Goal: Check status: Check status

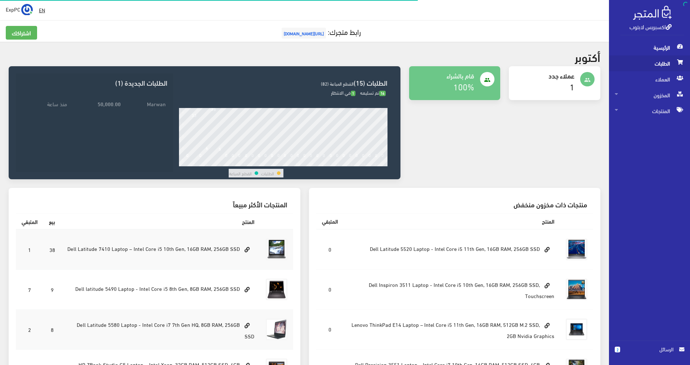
click at [644, 65] on span "الطلبات" at bounding box center [648, 63] width 69 height 16
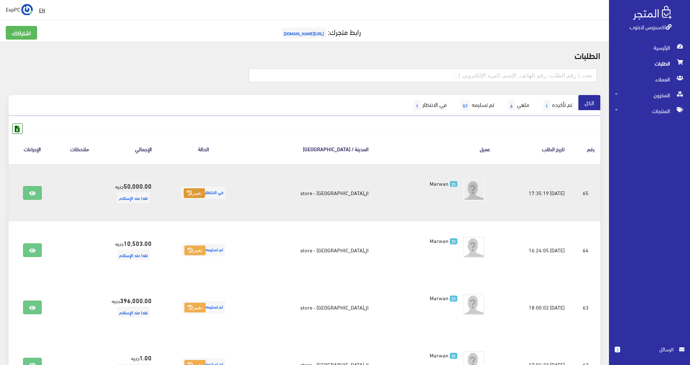
click at [205, 193] on button "تغيير" at bounding box center [194, 193] width 21 height 10
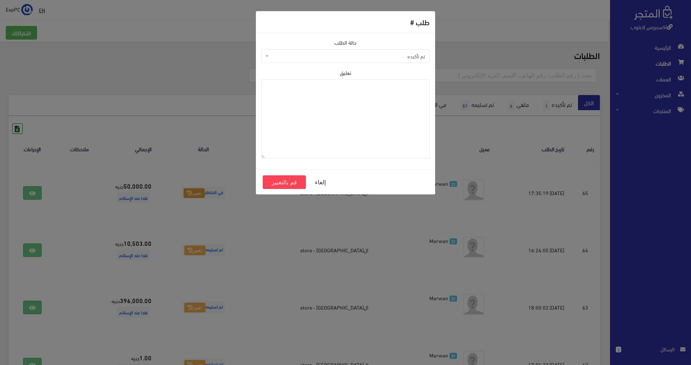
click at [368, 55] on span "تم تأكيده" at bounding box center [347, 56] width 155 height 7
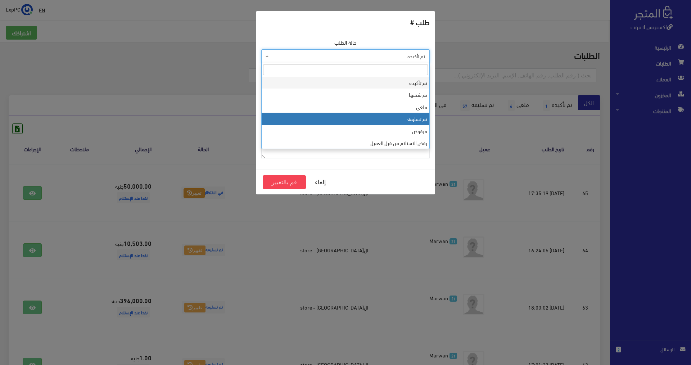
select select "4"
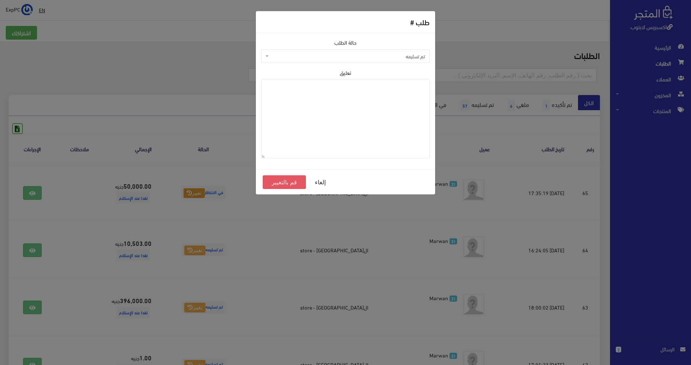
click at [297, 180] on button "قم بالتغيير" at bounding box center [284, 182] width 43 height 14
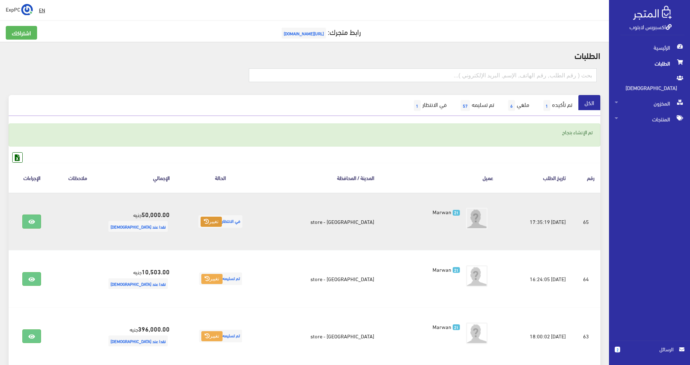
click at [203, 221] on button "تغيير" at bounding box center [210, 222] width 21 height 10
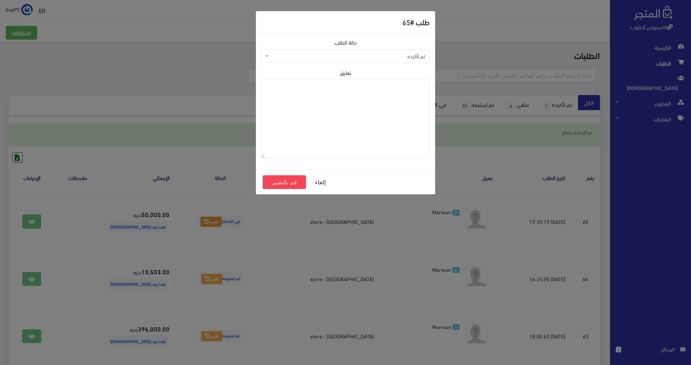
click at [338, 57] on span "تم تأكيده" at bounding box center [347, 56] width 155 height 7
select select "4"
click at [275, 181] on button "قم بالتغيير" at bounding box center [284, 182] width 43 height 14
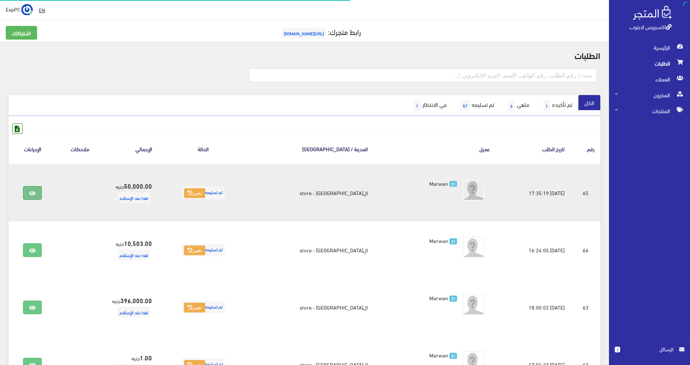
click at [28, 199] on link at bounding box center [32, 193] width 19 height 14
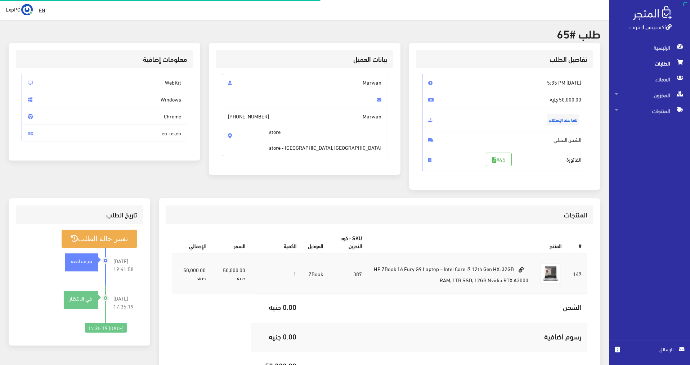
scroll to position [36, 0]
